Goal: Find contact information: Find contact information

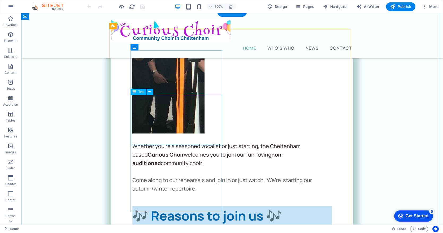
scroll to position [1530, 0]
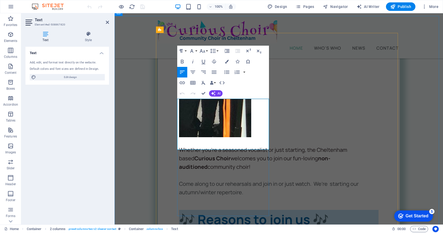
drag, startPoint x: 209, startPoint y: 128, endPoint x: 219, endPoint y: 129, distance: 9.8
copy p "07449 931016"
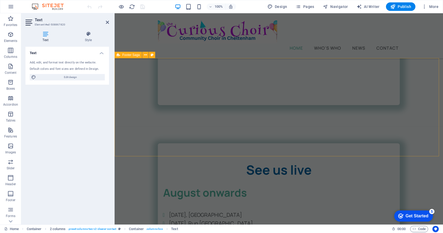
scroll to position [2484, 0]
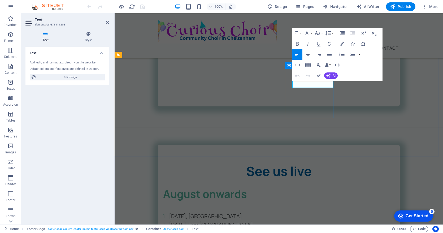
drag, startPoint x: 309, startPoint y: 84, endPoint x: 320, endPoint y: 84, distance: 11.1
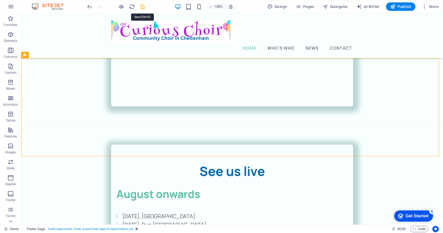
click at [142, 5] on icon "save" at bounding box center [142, 7] width 6 height 6
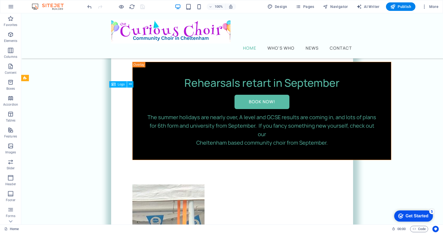
scroll to position [0, 0]
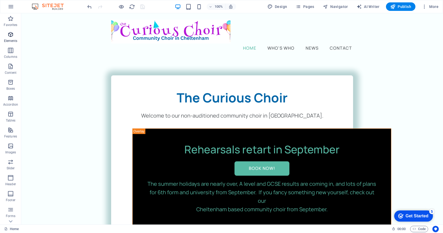
click at [11, 38] on span "Elements" at bounding box center [10, 37] width 21 height 13
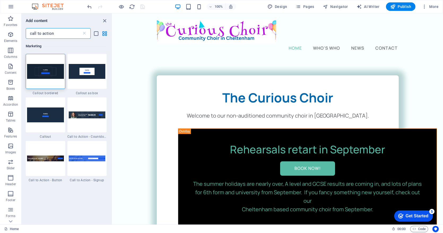
click at [42, 33] on input "call to action" at bounding box center [54, 33] width 56 height 11
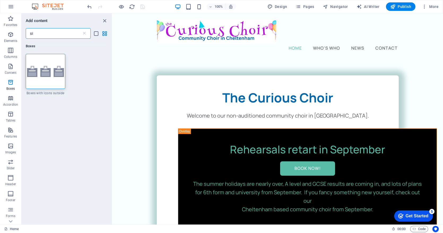
type input "s"
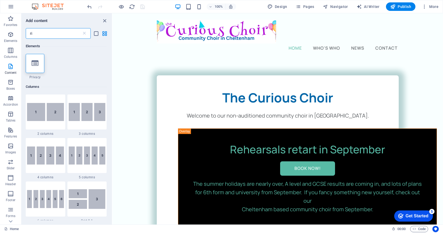
type input "r"
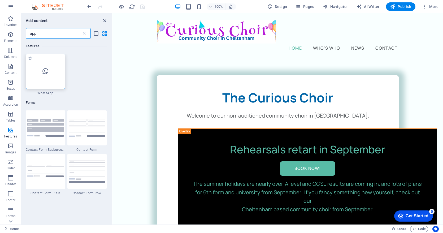
type input "app"
click at [48, 71] on icon at bounding box center [45, 71] width 6 height 7
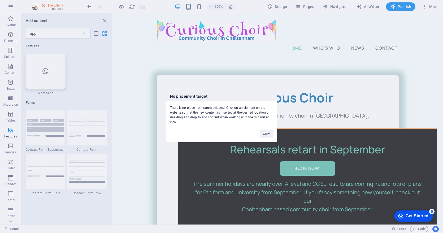
click at [316, 92] on div "No placement target There is no placement target selected. Click on an element …" at bounding box center [221, 116] width 443 height 233
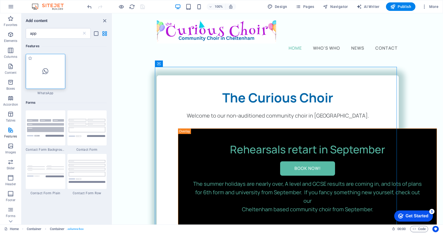
click at [45, 69] on icon at bounding box center [45, 71] width 6 height 7
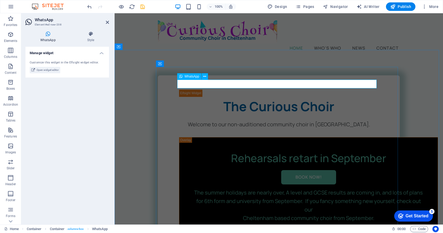
click at [211, 88] on div at bounding box center [278, 92] width 199 height 9
click at [204, 76] on icon at bounding box center [204, 77] width 3 height 6
click at [196, 88] on div at bounding box center [278, 92] width 199 height 9
